Goal: Obtain resource: Download file/media

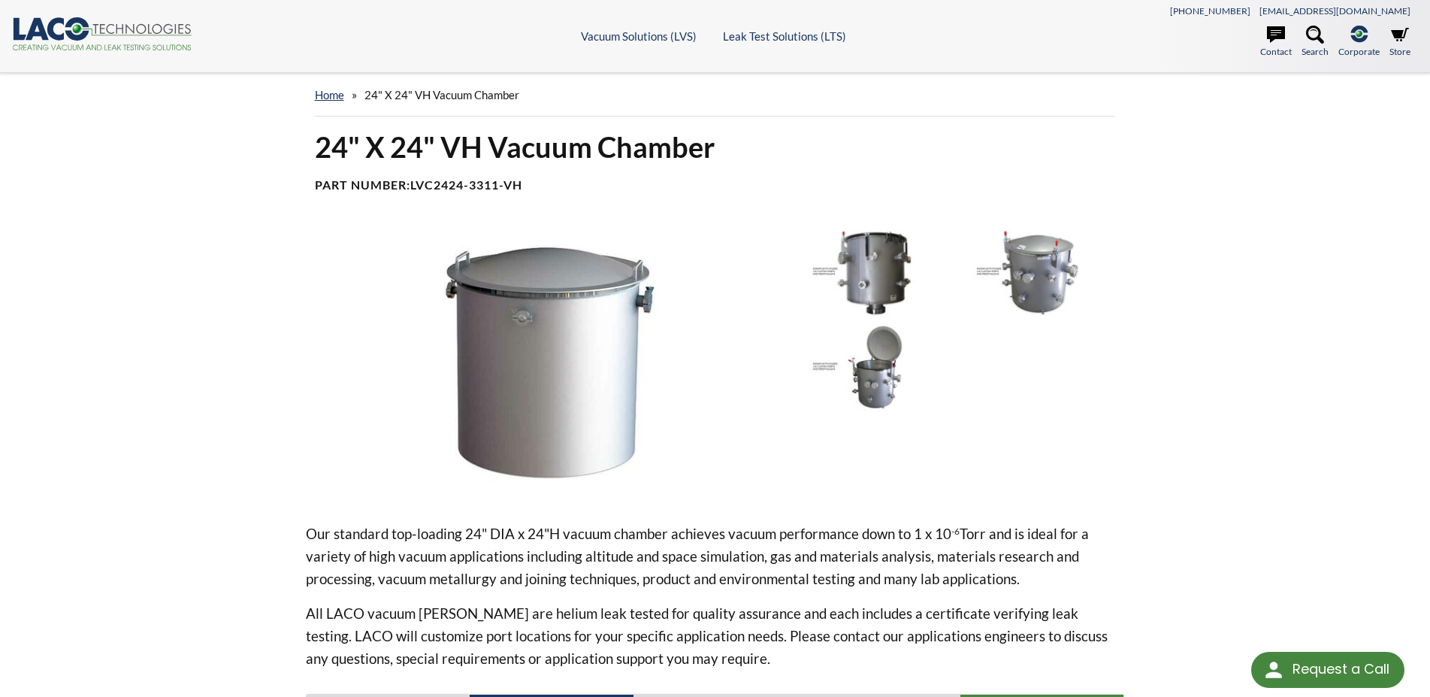
scroll to position [307, 0]
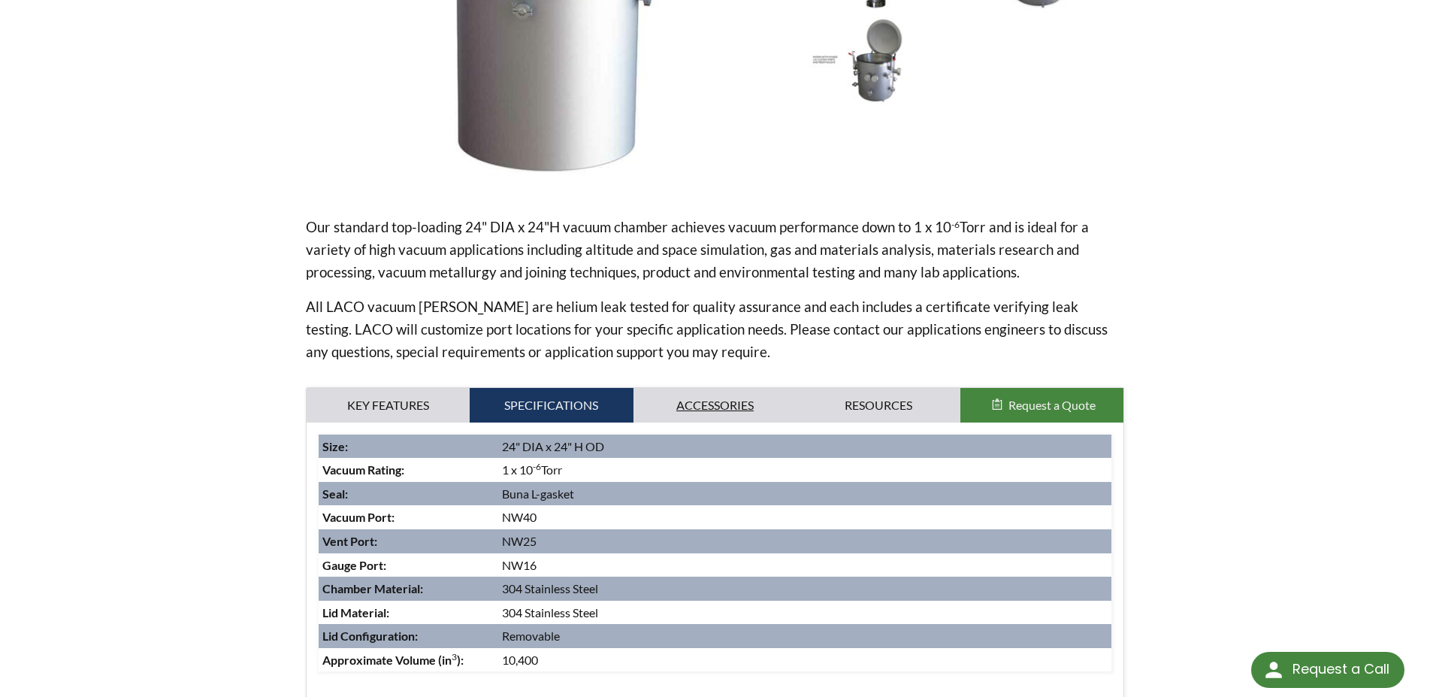
click at [703, 413] on link "Accessories" at bounding box center [716, 405] width 164 height 35
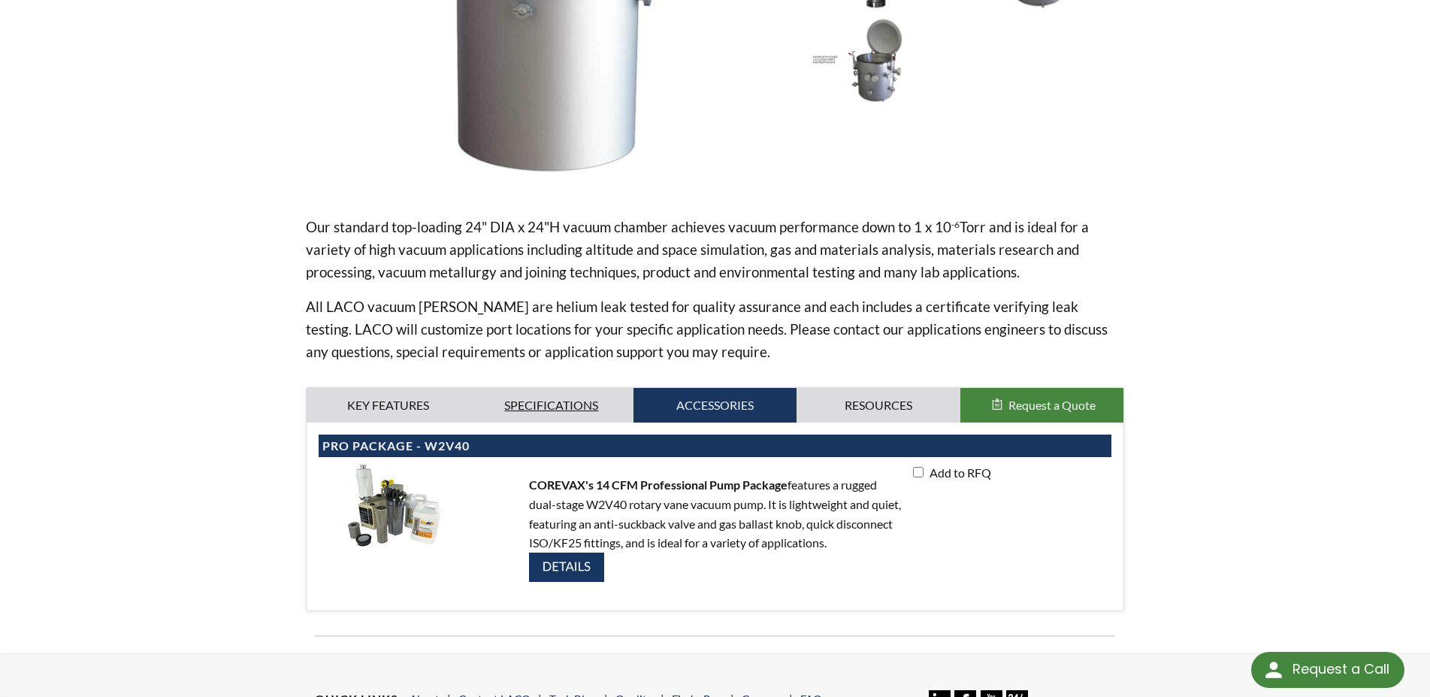
click at [512, 402] on link "Specifications" at bounding box center [552, 405] width 164 height 35
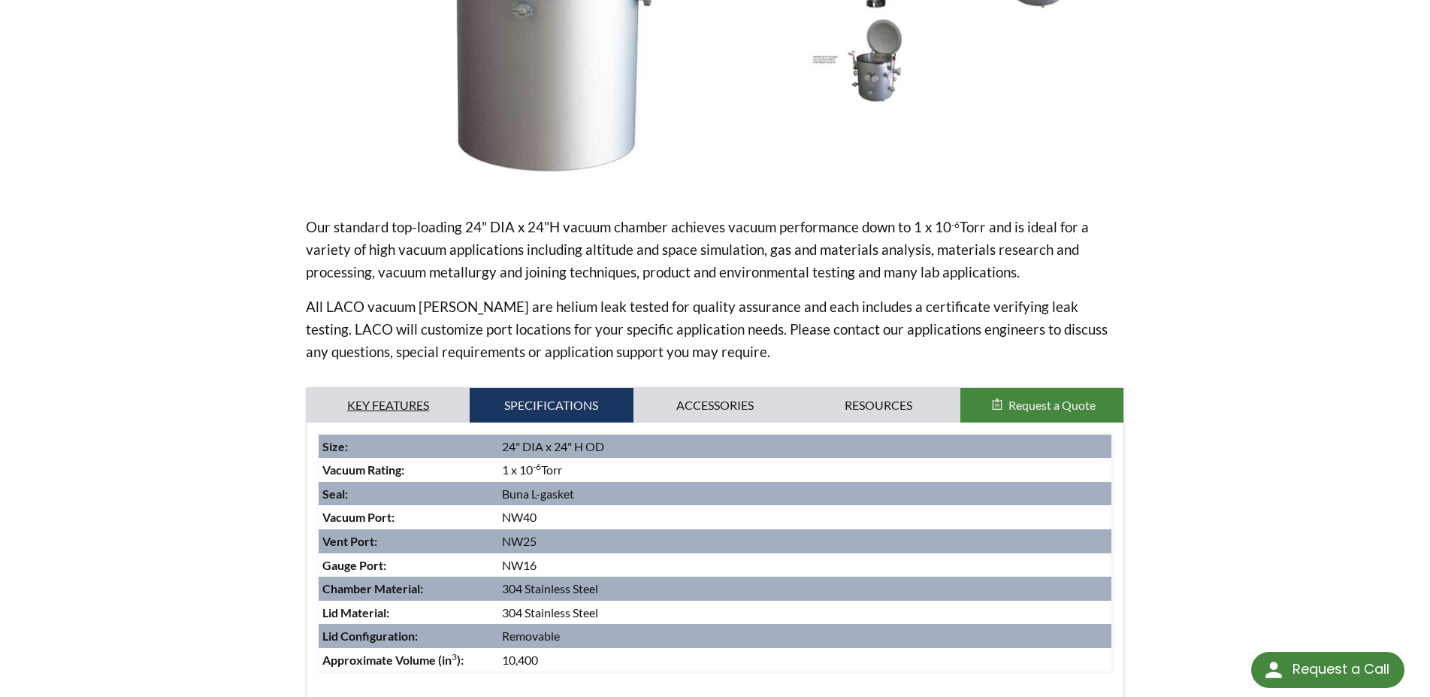
click at [403, 413] on link "Key Features" at bounding box center [389, 405] width 164 height 35
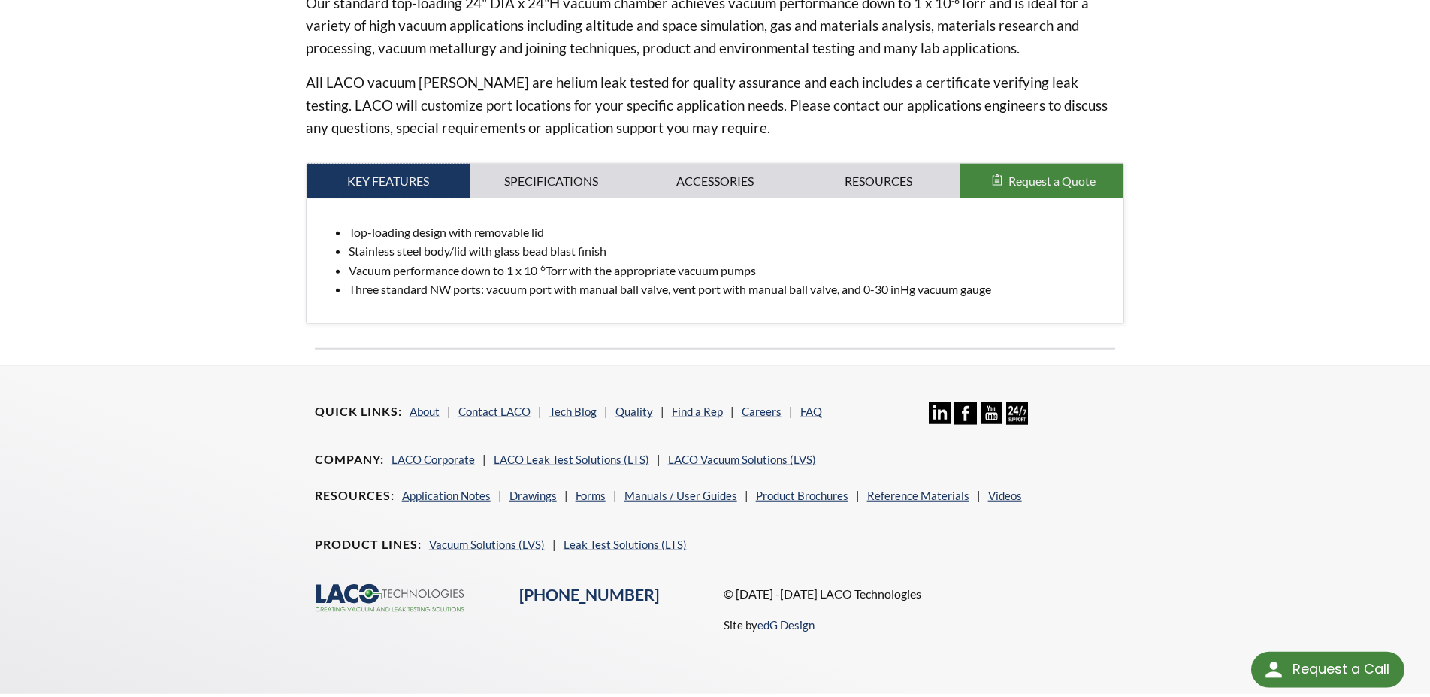
scroll to position [549, 0]
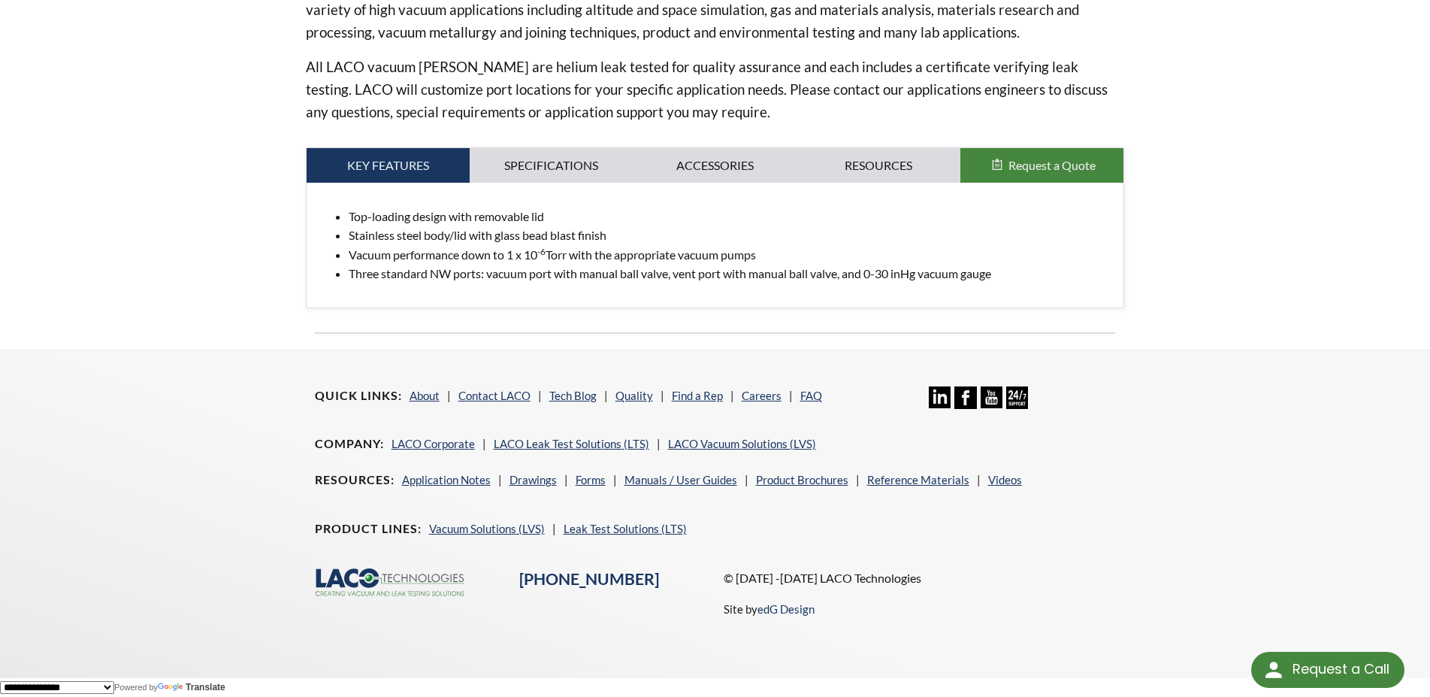
click at [549, 153] on link "Specifications" at bounding box center [552, 165] width 164 height 35
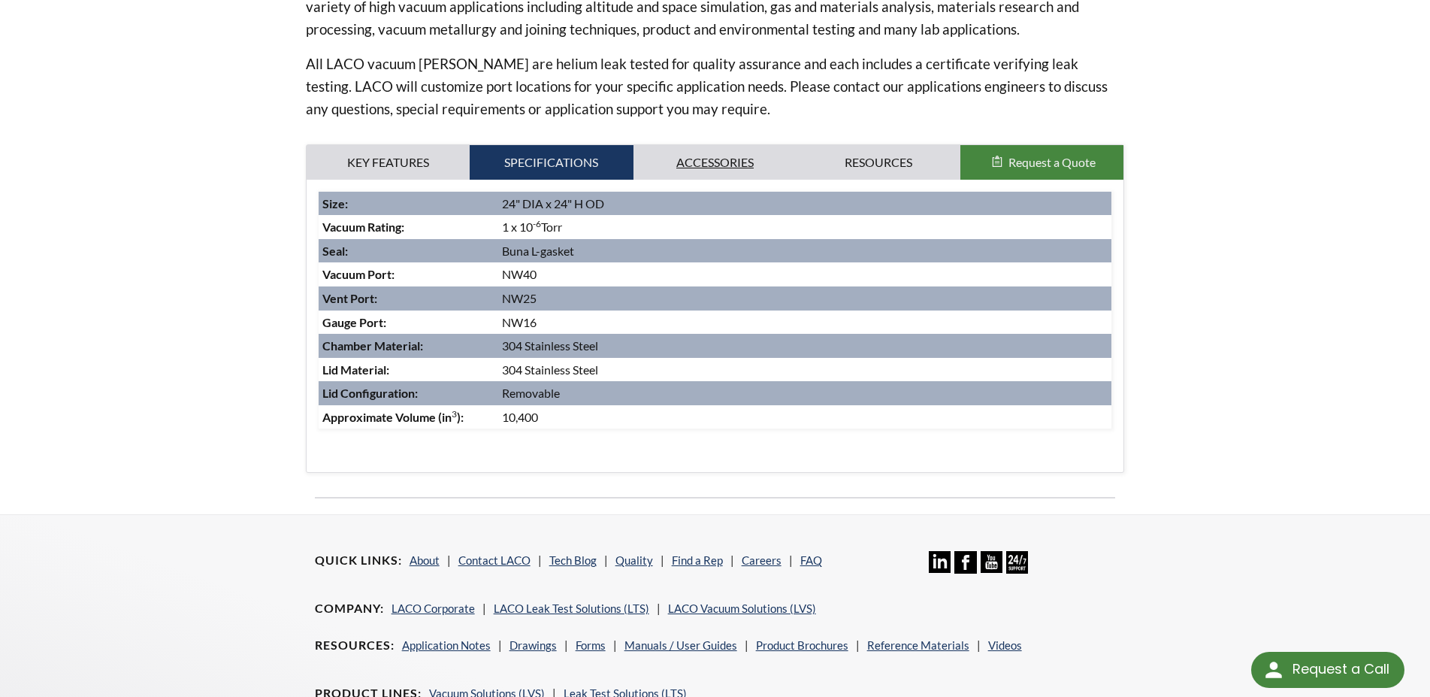
click at [740, 153] on link "Accessories" at bounding box center [716, 162] width 164 height 35
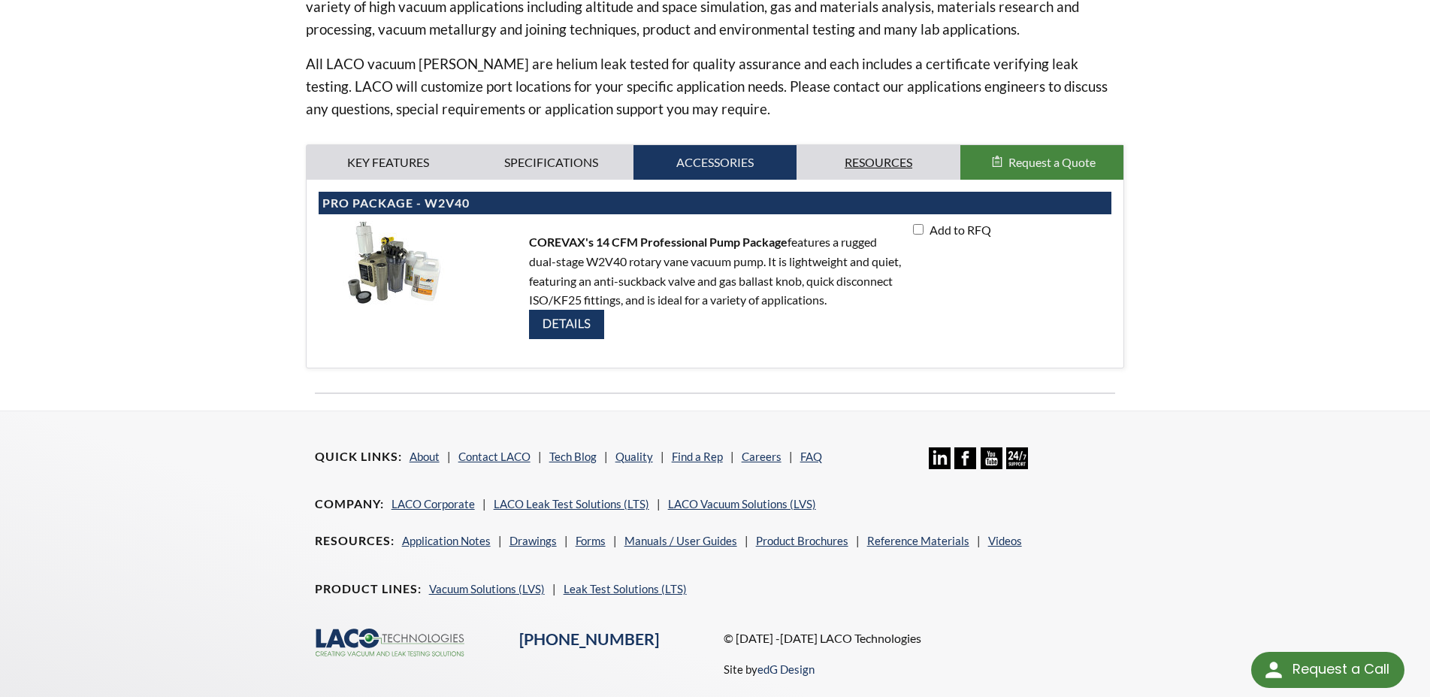
click at [858, 151] on link "Resources" at bounding box center [879, 162] width 164 height 35
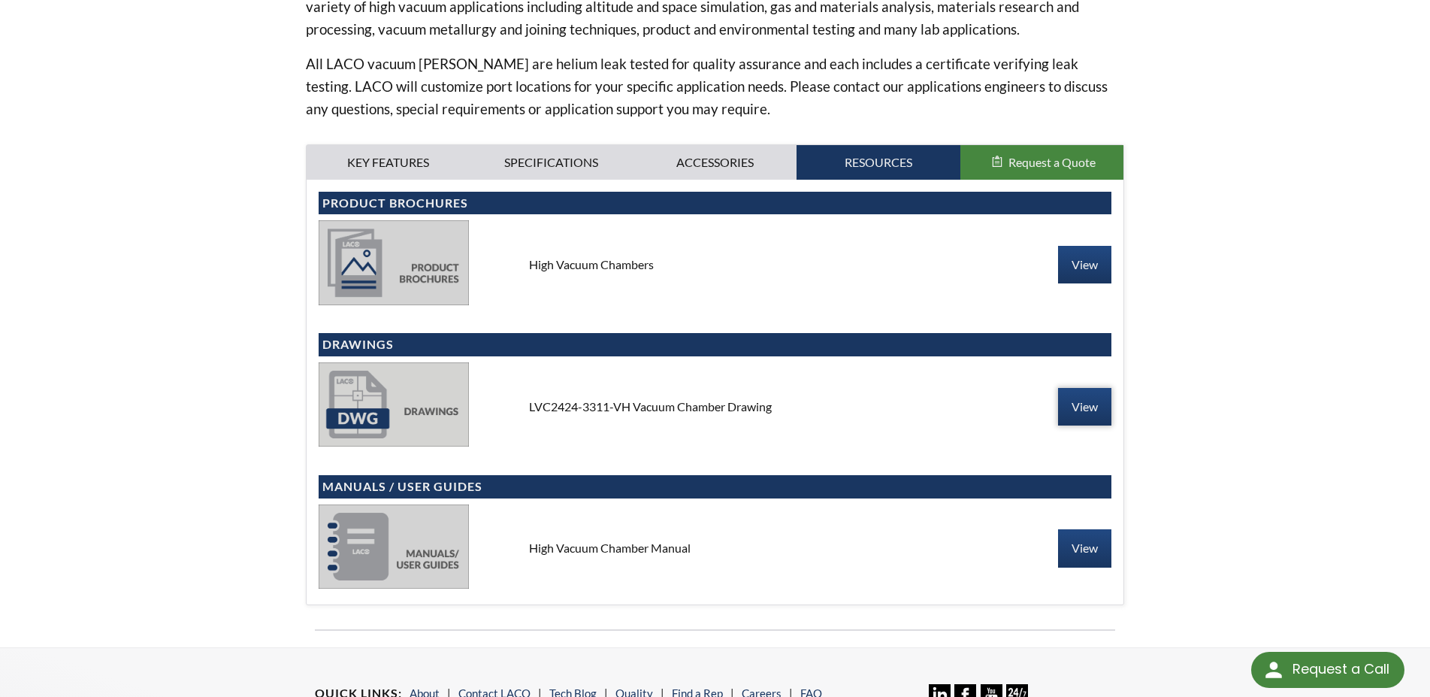
click at [1075, 409] on link "View" at bounding box center [1084, 407] width 53 height 38
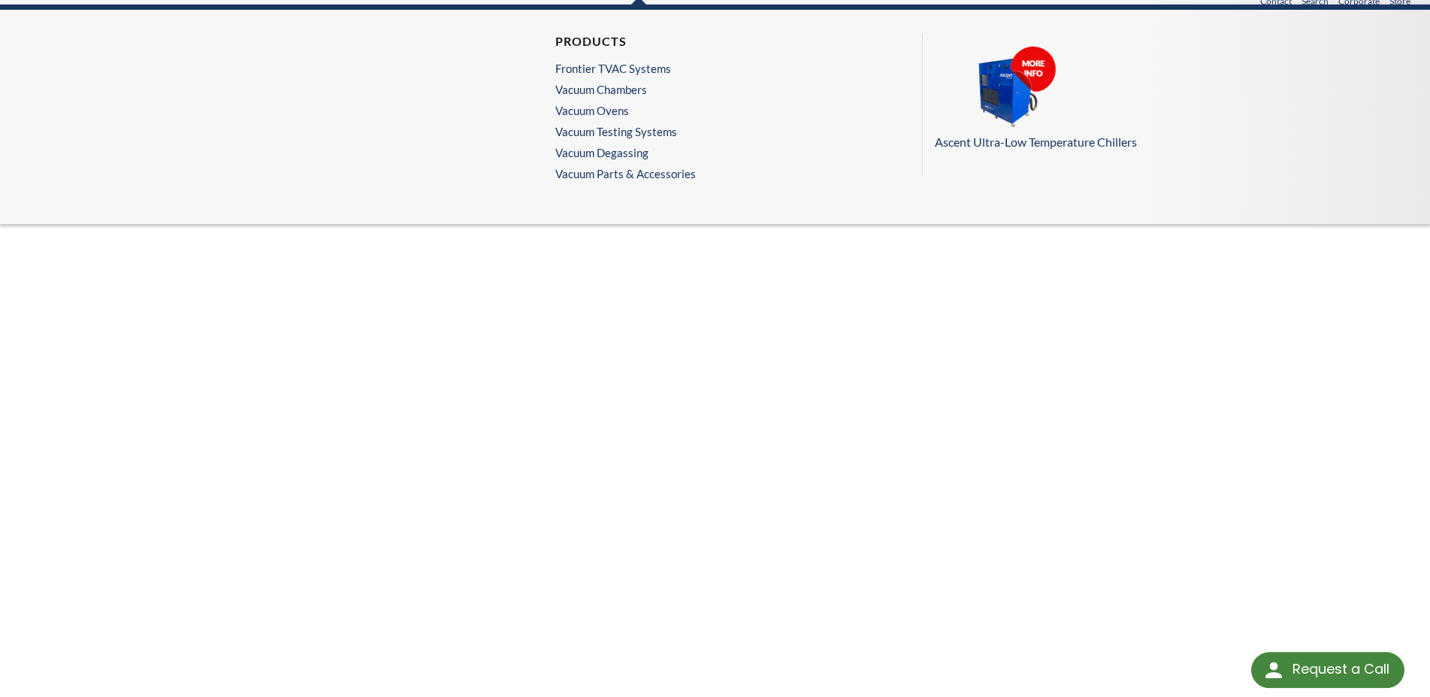
scroll to position [77, 0]
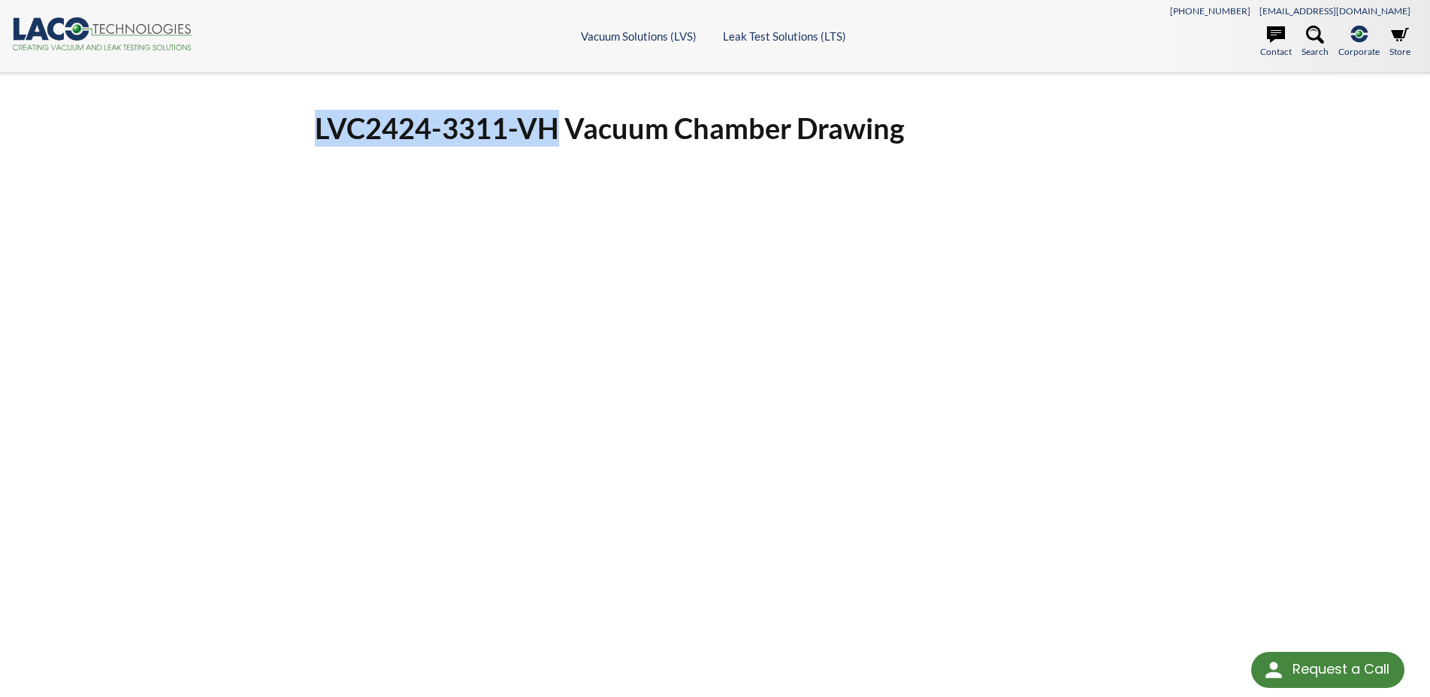
drag, startPoint x: 558, startPoint y: 132, endPoint x: 307, endPoint y: 129, distance: 251.8
click at [307, 129] on div "LVC2424-3311-VH Vacuum Chamber Drawing Click Here To Download" at bounding box center [715, 491] width 819 height 762
copy h1 "LVC2424-3311-VH"
